Goal: Use online tool/utility

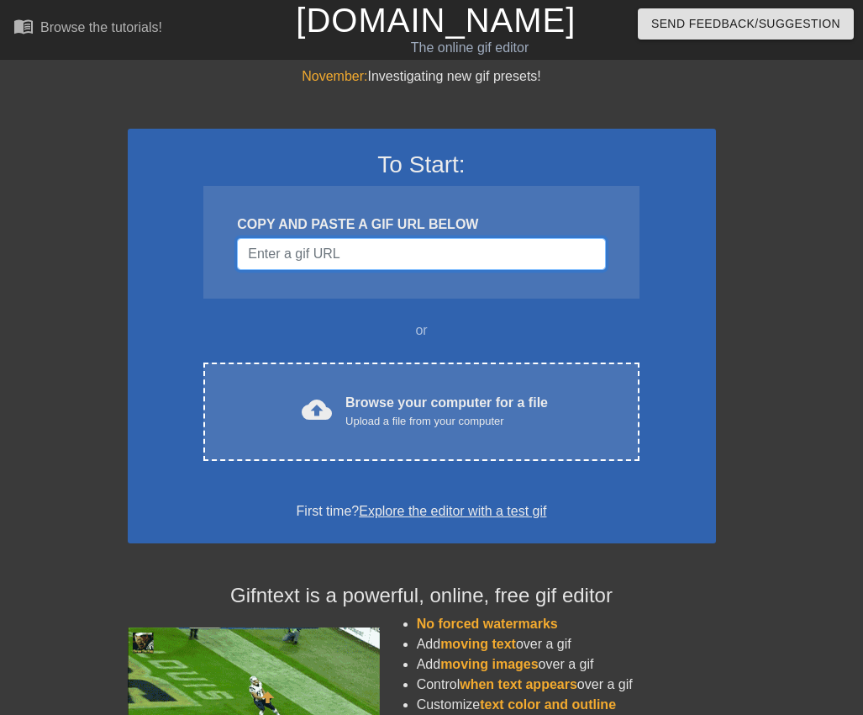
click at [356, 246] on input "Username" at bounding box center [421, 254] width 368 height 32
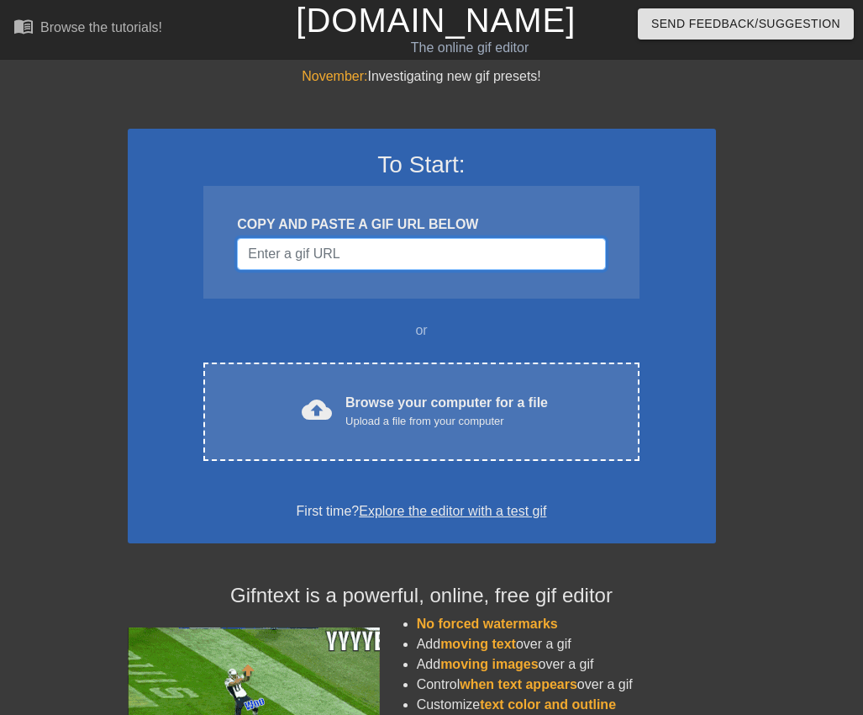
paste input "[URL][DOMAIN_NAME][DOMAIN_NAME]"
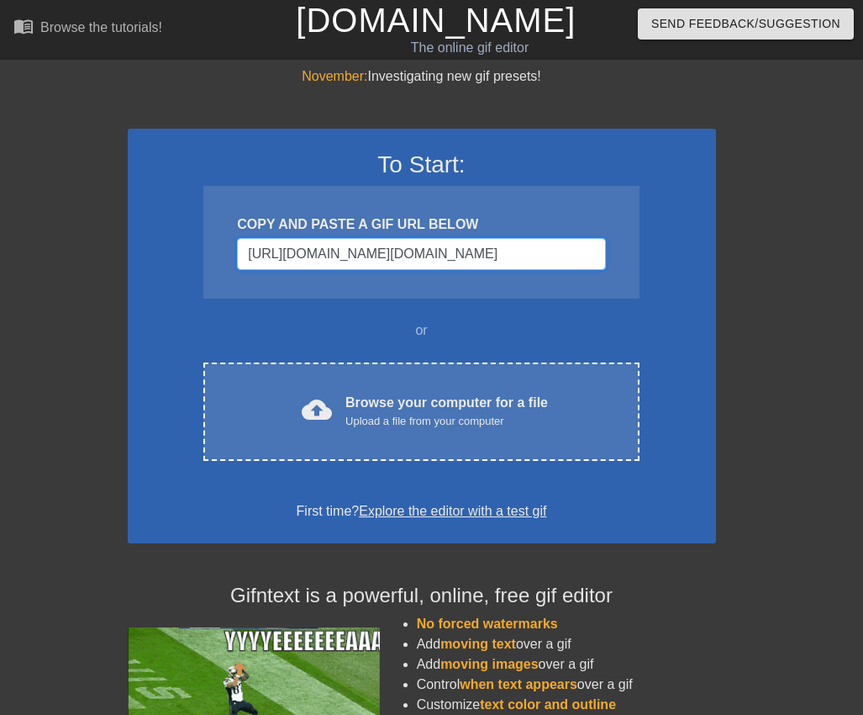
scroll to position [0, 619]
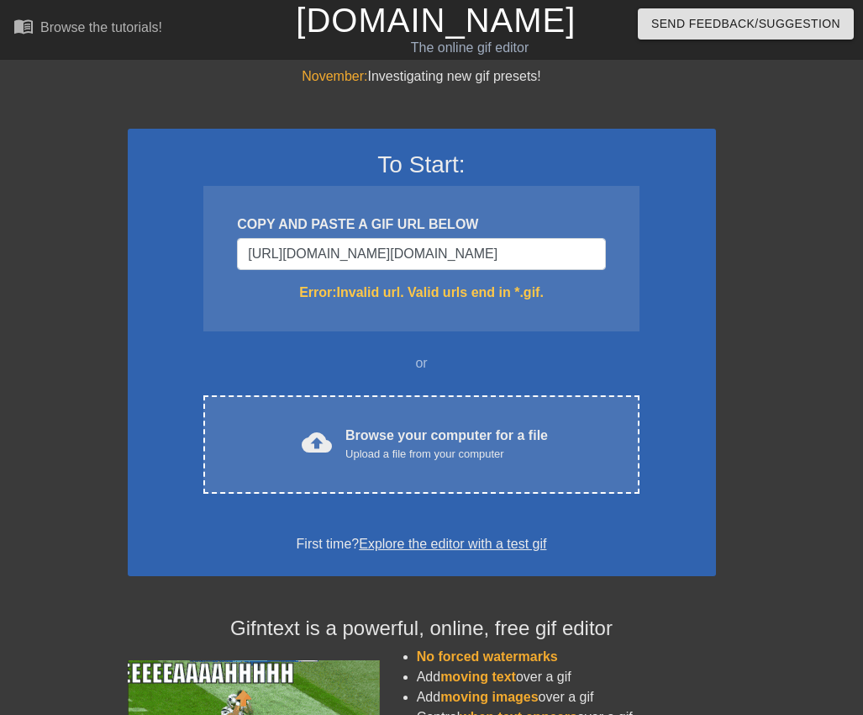
drag, startPoint x: 602, startPoint y: 248, endPoint x: 116, endPoint y: 259, distance: 486.1
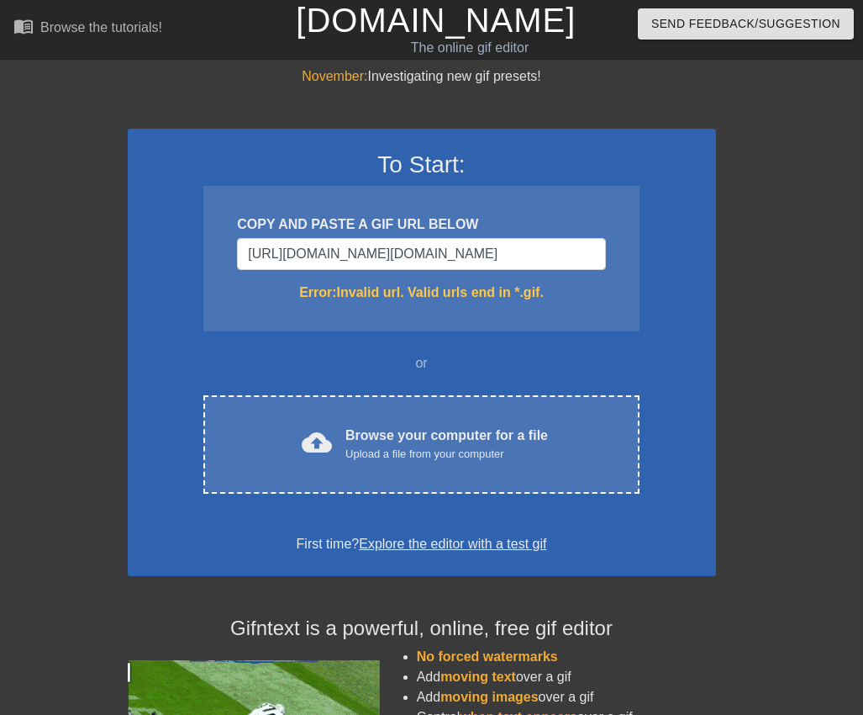
click at [116, 259] on div "November: Investigating new gif presets! To Start: COPY AND PASTE A GIF URL BEL…" at bounding box center [431, 494] width 863 height 856
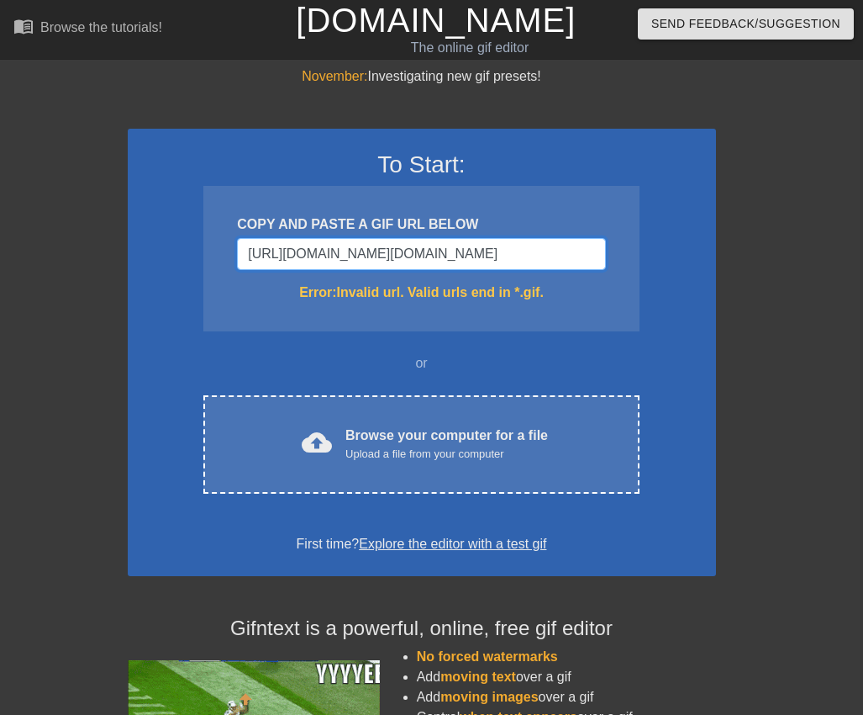
drag, startPoint x: 596, startPoint y: 248, endPoint x: 207, endPoint y: 278, distance: 390.5
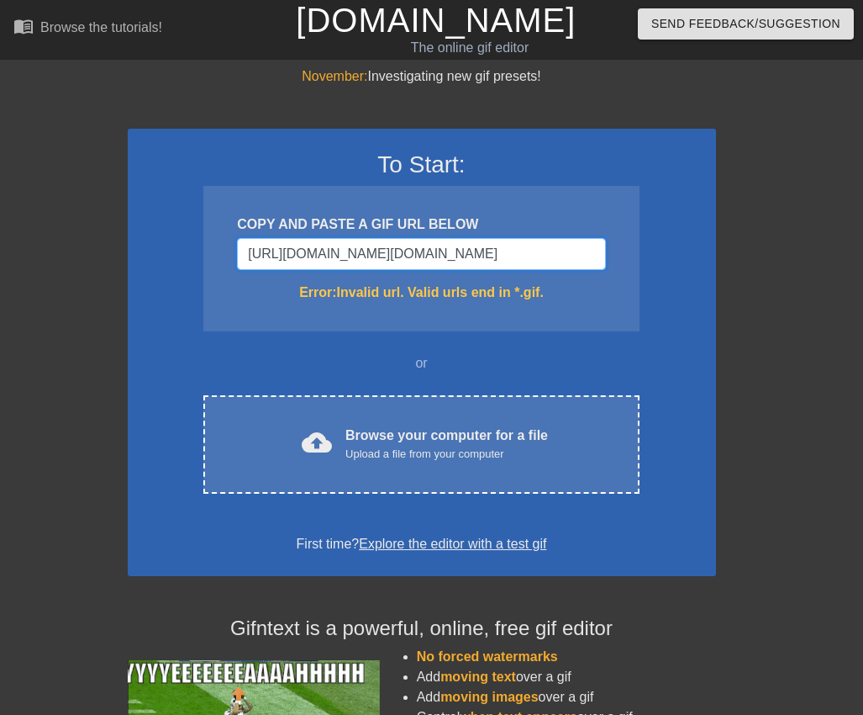
click at [201, 281] on div "To Start: COPY AND PASTE A GIF URL BELOW [URL][DOMAIN_NAME][DOMAIN_NAME] Error:…" at bounding box center [422, 352] width 589 height 447
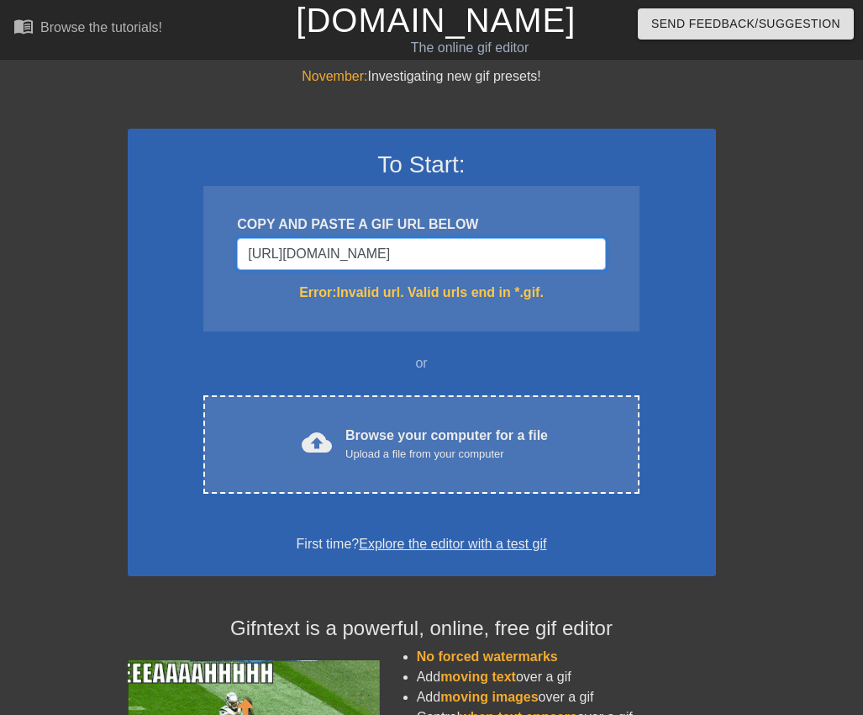
scroll to position [0, 0]
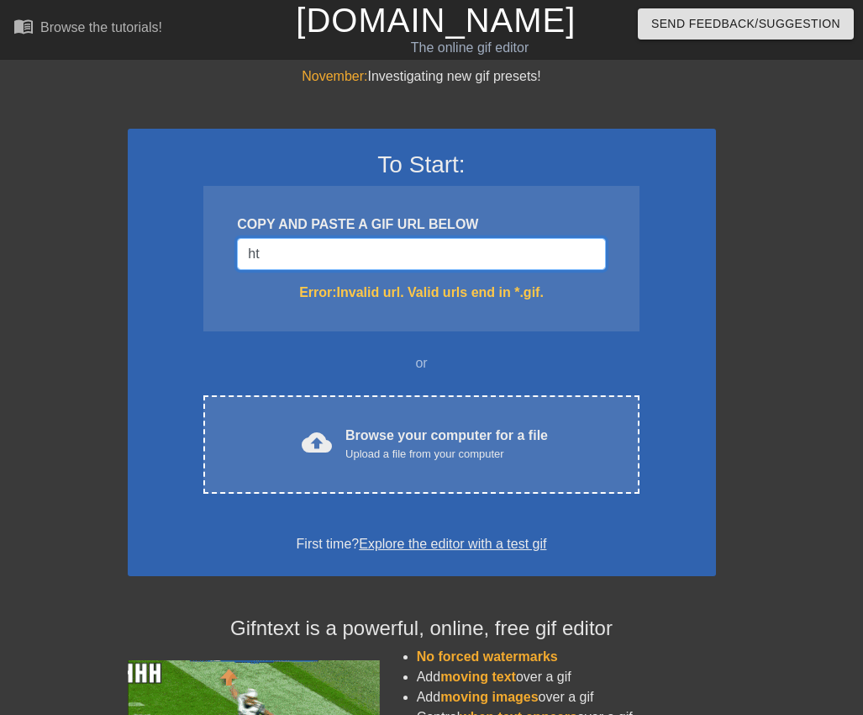
type input "h"
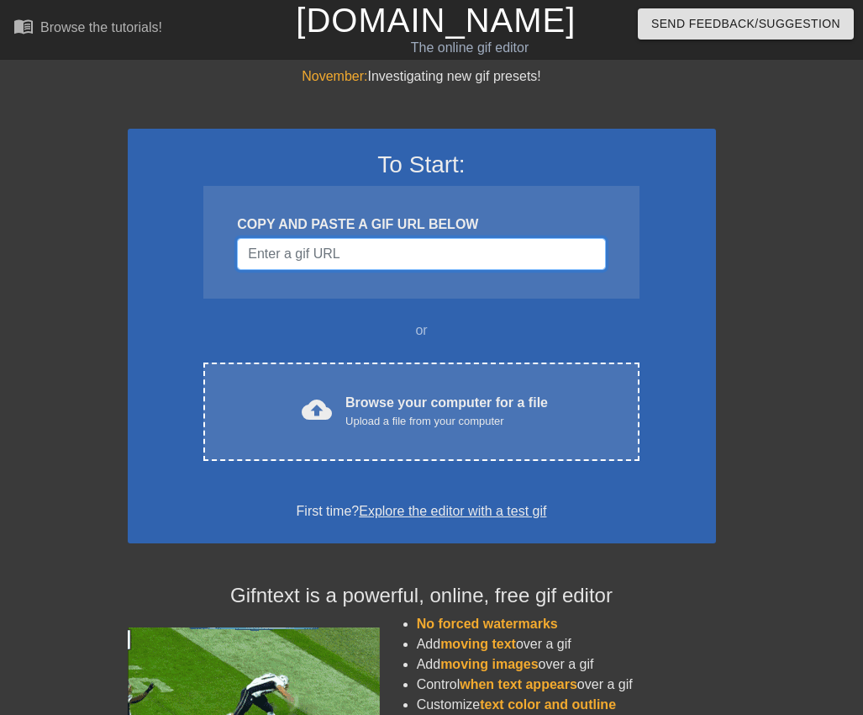
paste input "https://images-ext-1.discordapp.net/external/LL1DidWFnPtexvRAL-G1Jf2nyMKHLRPafF…"
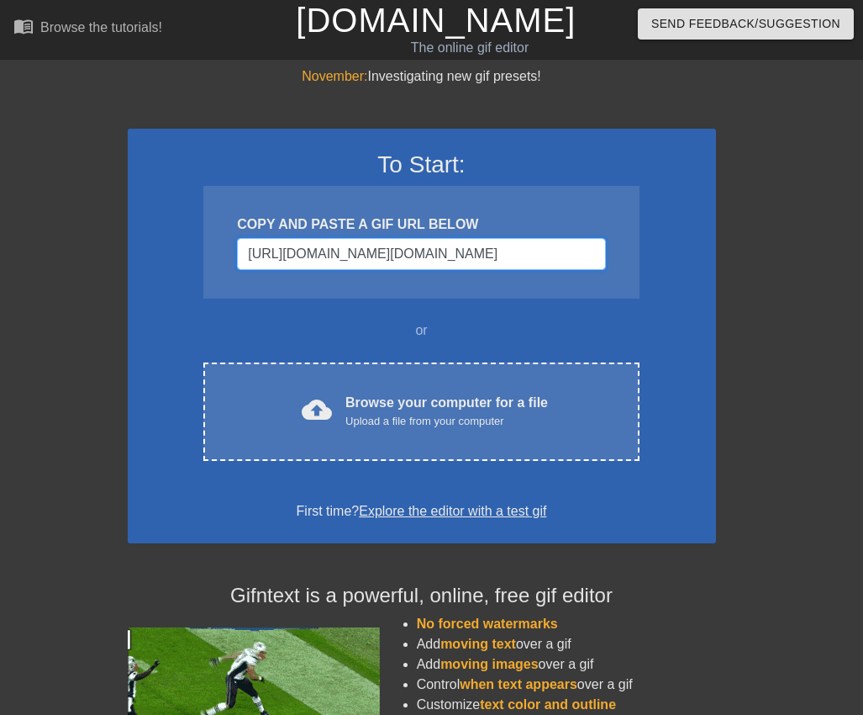
scroll to position [0, 619]
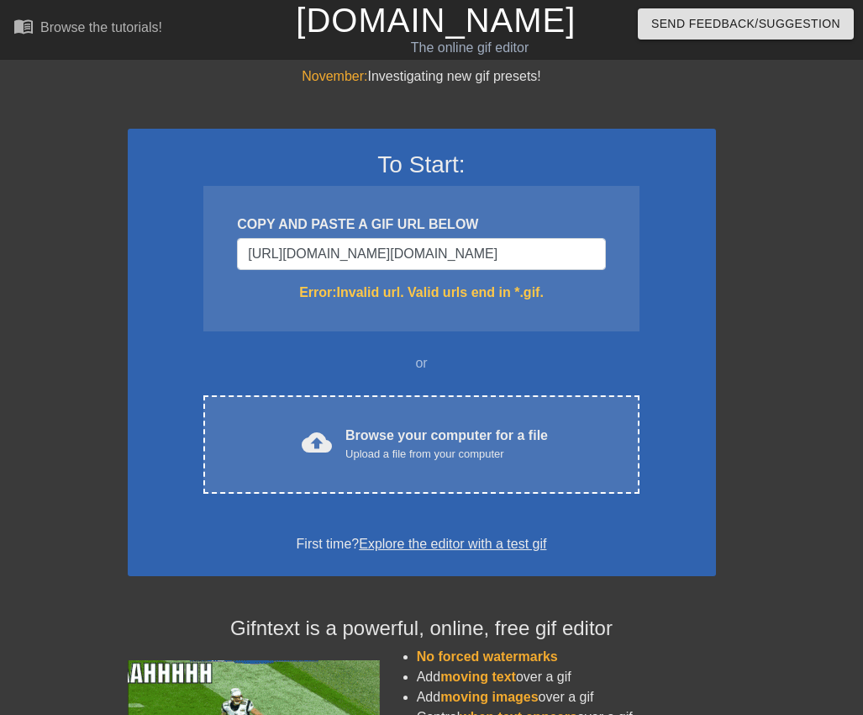
click at [205, 268] on div "COPY AND PASTE A GIF URL BELOW https://images-ext-1.discordapp.net/external/LL1…" at bounding box center [421, 258] width 436 height 145
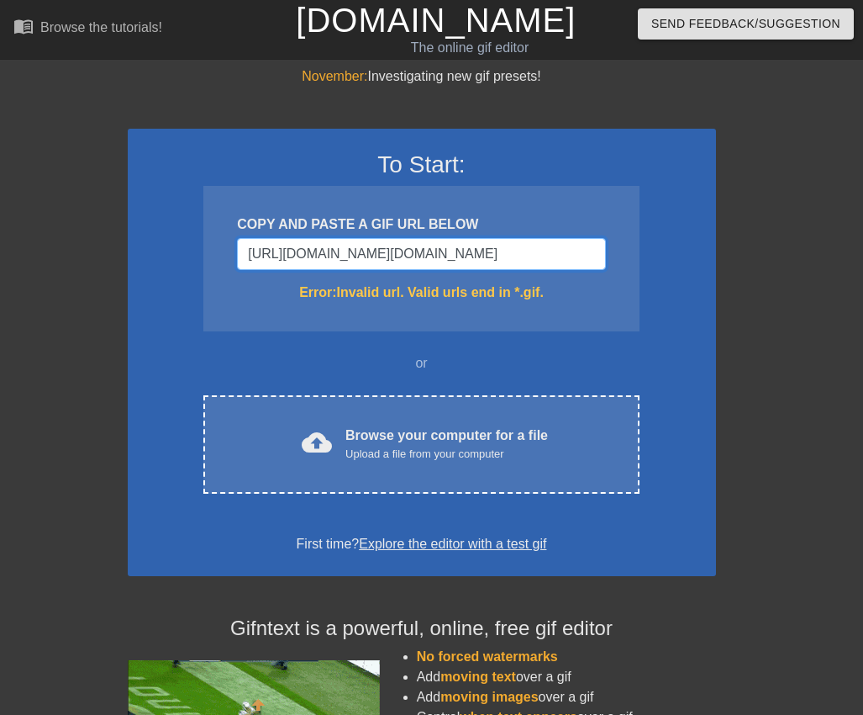
drag, startPoint x: 584, startPoint y: 244, endPoint x: 250, endPoint y: 235, distance: 334.8
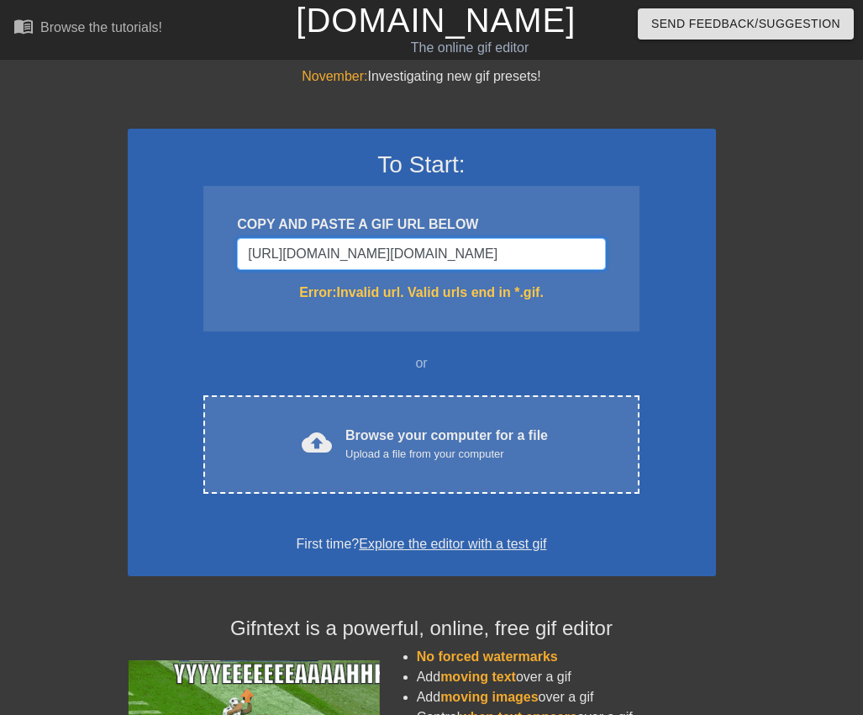
click at [250, 235] on div "COPY AND PASTE A GIF URL BELOW https://images-ext-1.discordapp.net/external/LL1…" at bounding box center [421, 258] width 436 height 145
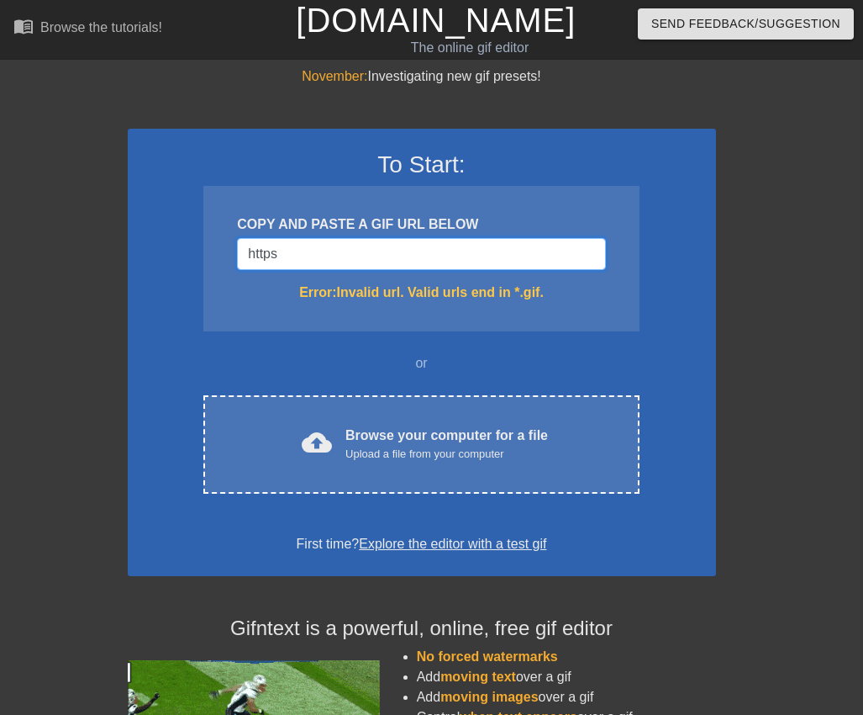
scroll to position [0, 0]
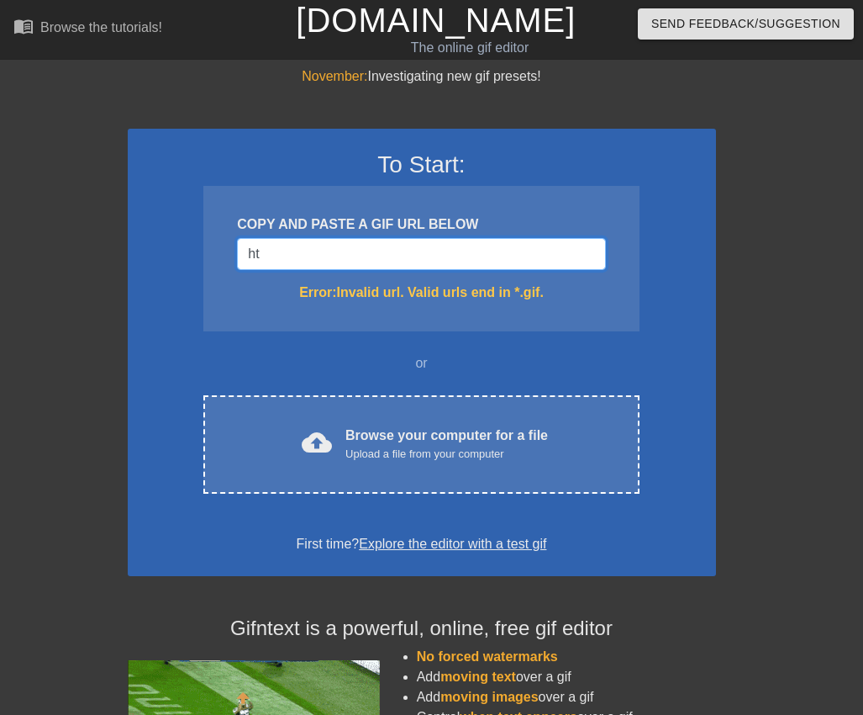
type input "h"
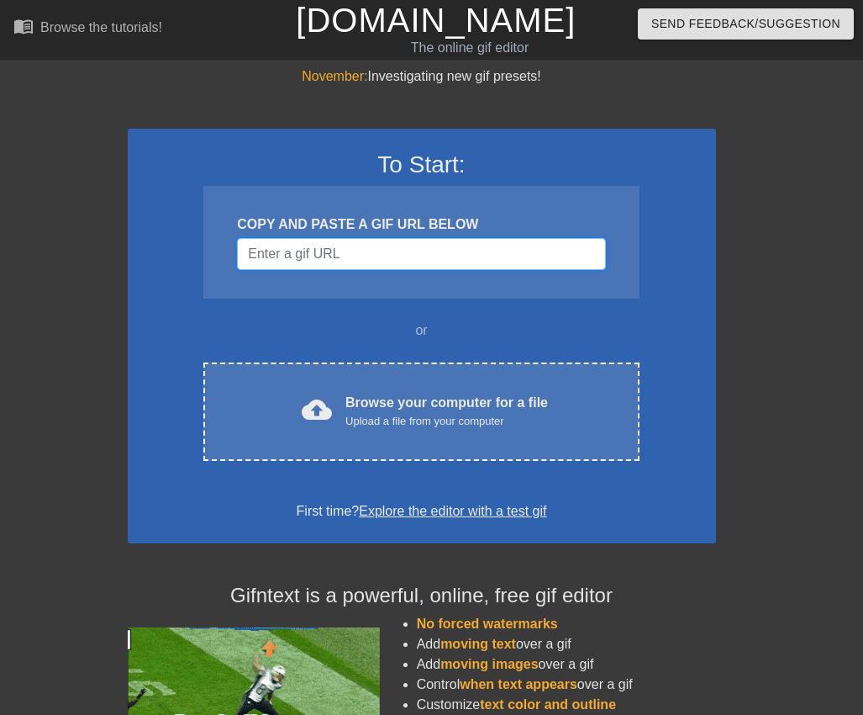
click at [450, 247] on input "Username" at bounding box center [421, 254] width 368 height 32
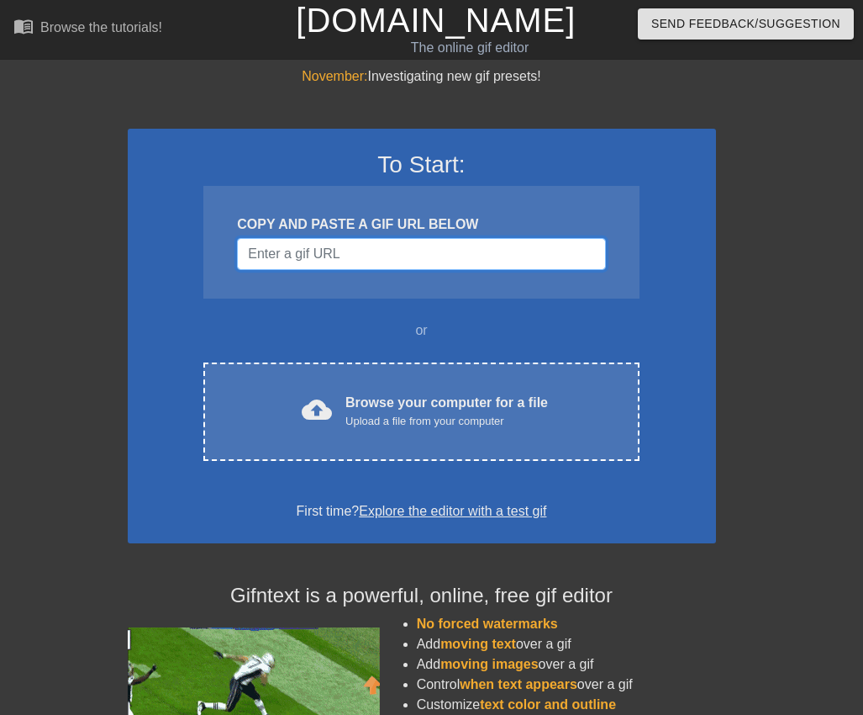
paste input "https://discord.com/channels/@me/1331065572233838695/1416933617573171332"
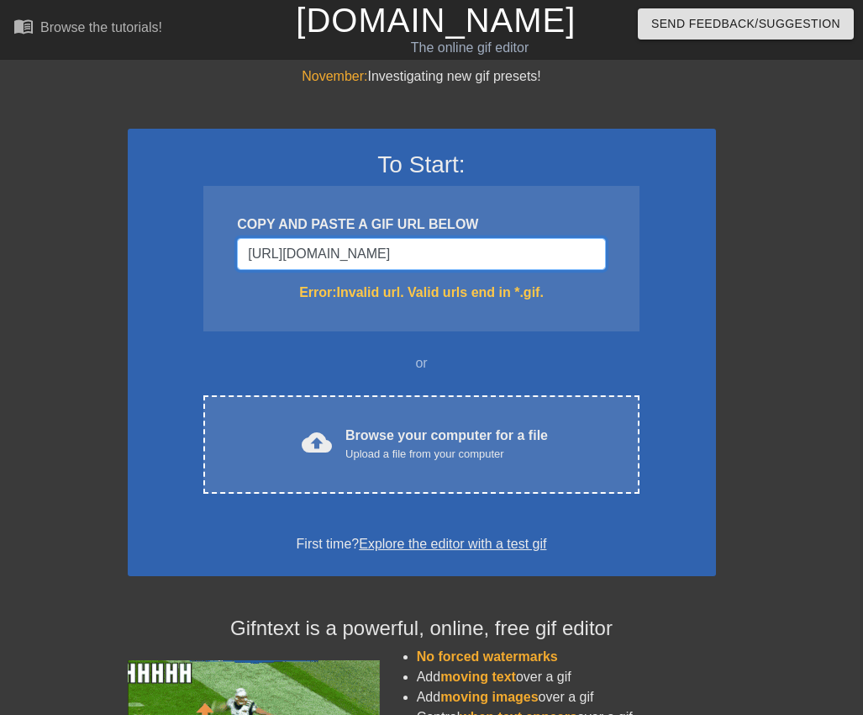
drag, startPoint x: 583, startPoint y: 251, endPoint x: 197, endPoint y: 240, distance: 386.0
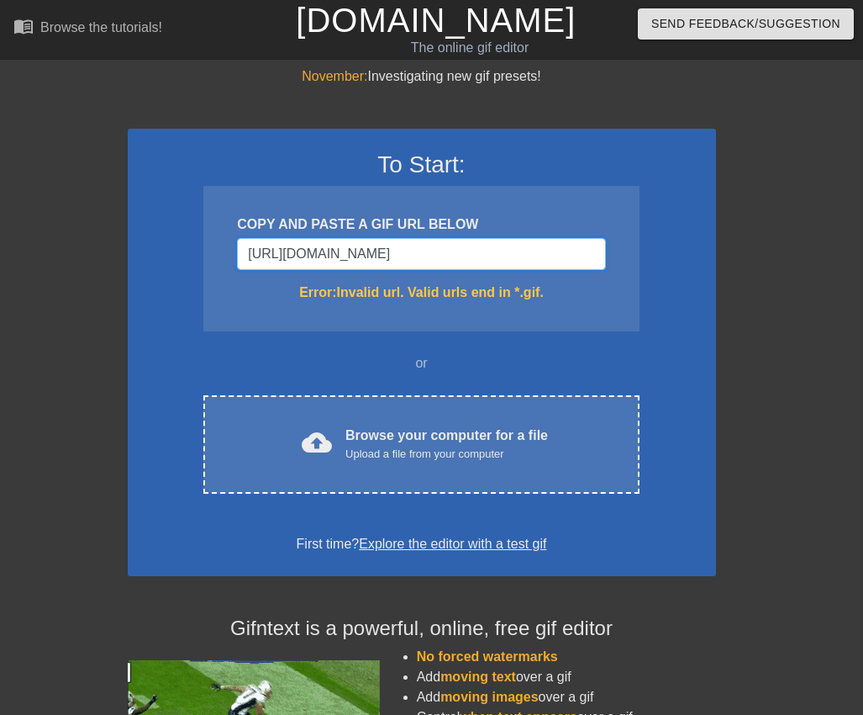
click at [237, 240] on input "https://discord.com/channels/@me/1331065572233838695/1416933617573171332" at bounding box center [421, 254] width 368 height 32
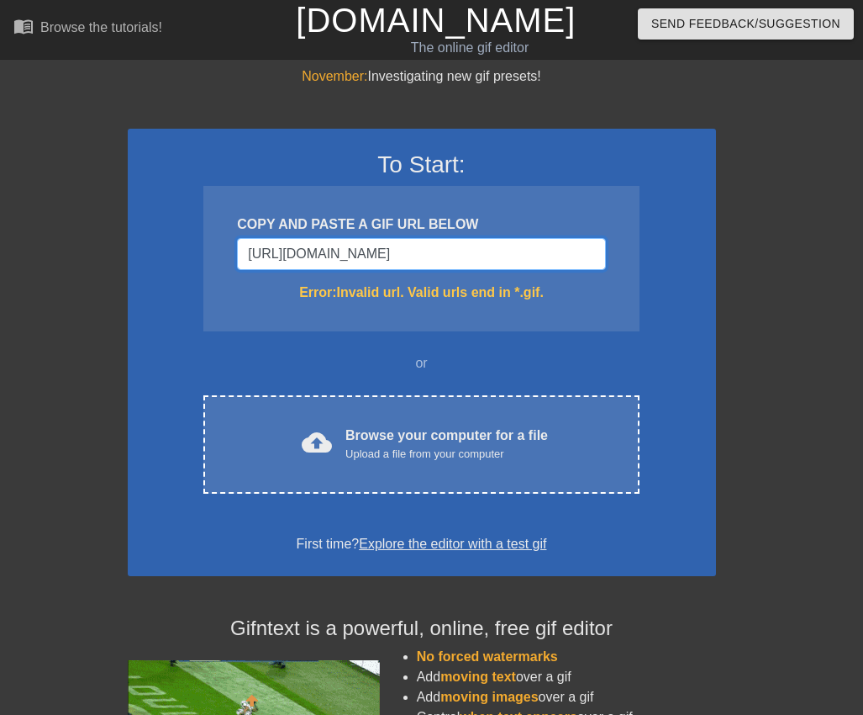
type input "2"
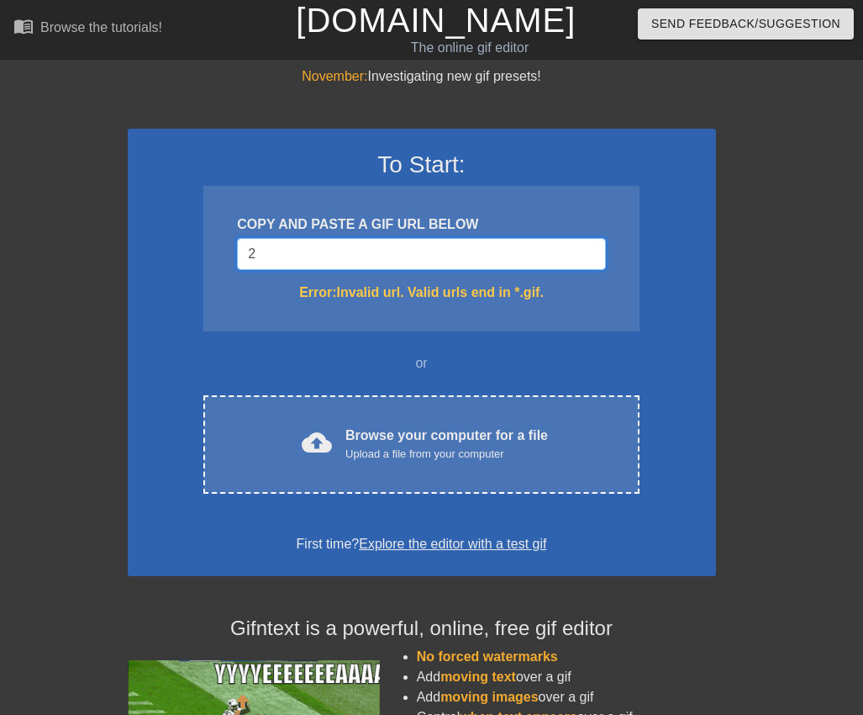
drag, startPoint x: 350, startPoint y: 246, endPoint x: 239, endPoint y: 227, distance: 112.7
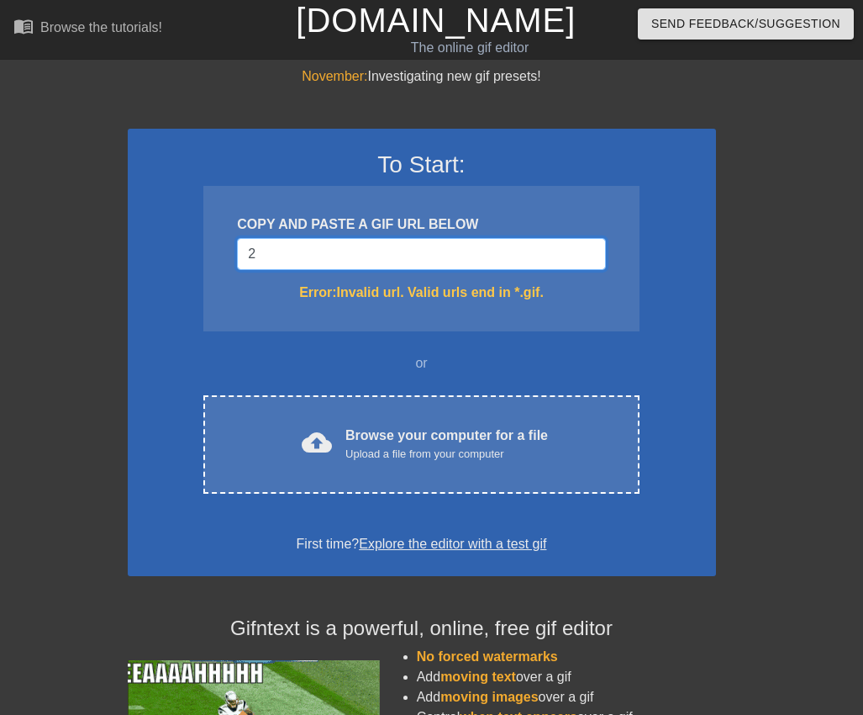
click at [239, 238] on input "2" at bounding box center [421, 254] width 368 height 32
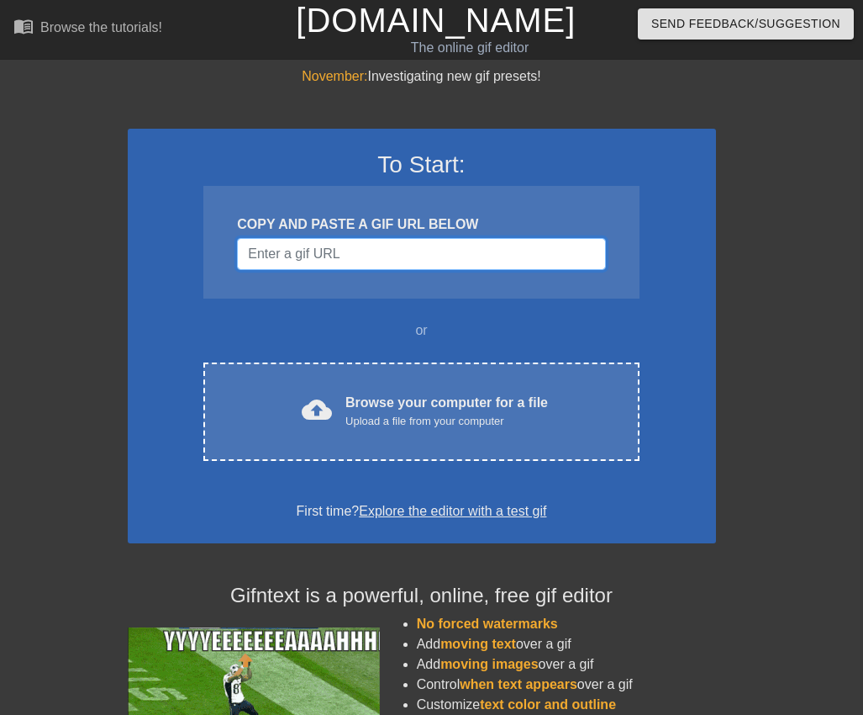
click at [385, 247] on input "Username" at bounding box center [421, 254] width 368 height 32
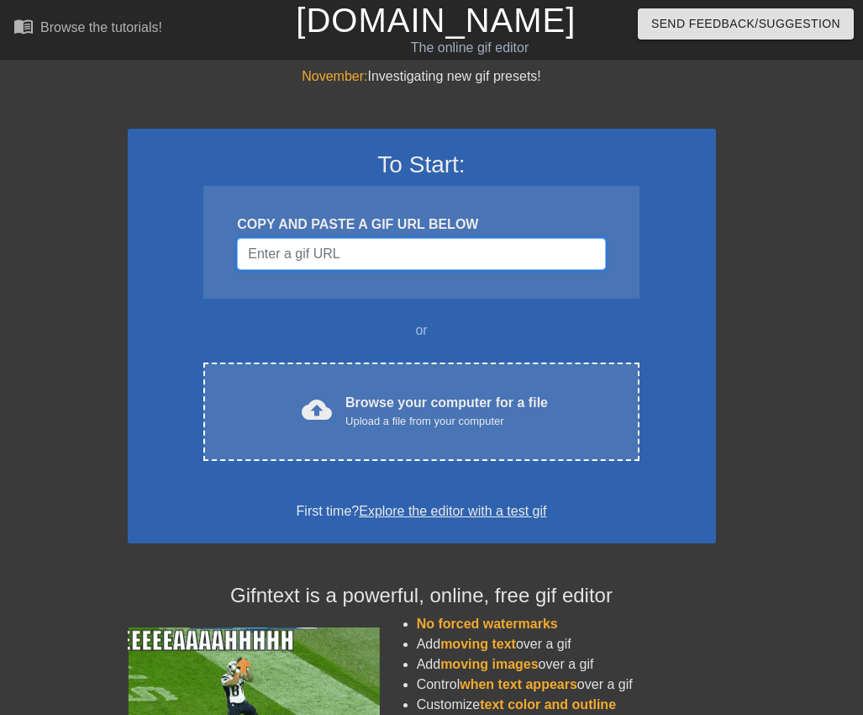
paste input "https://images-ext-1.discordapp.net/external/LL1DidWFnPtexvRAL-G1Jf2nyMKHLRPafF…"
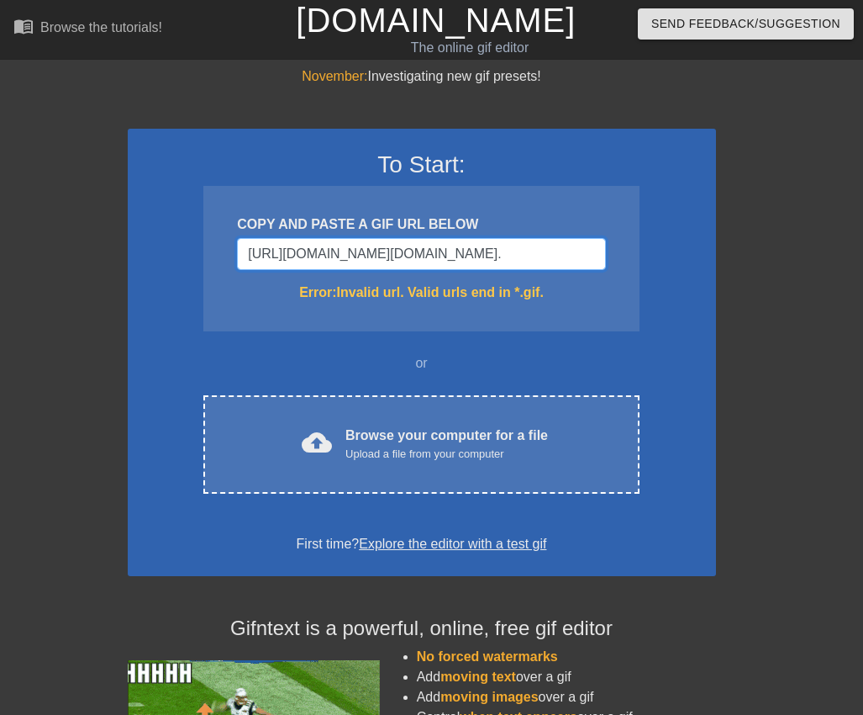
scroll to position [0, 592]
type input "https://images-ext-1.discordapp.net/external/LL1DidWFnPtexvRAL-G1Jf2nyMKHLRPafF…"
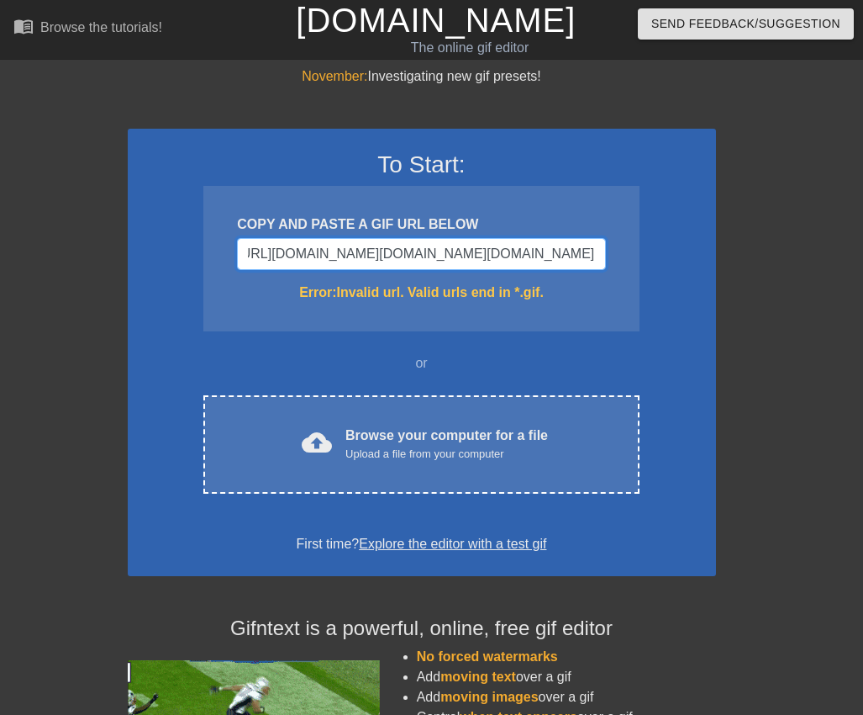
scroll to position [0, 603]
